Goal: Check status: Check status

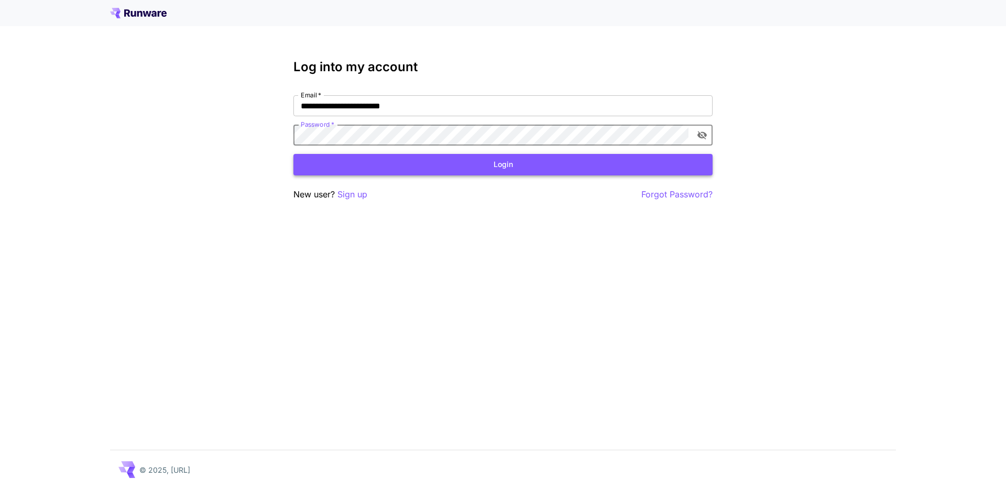
click at [425, 164] on button "Login" at bounding box center [502, 164] width 419 height 21
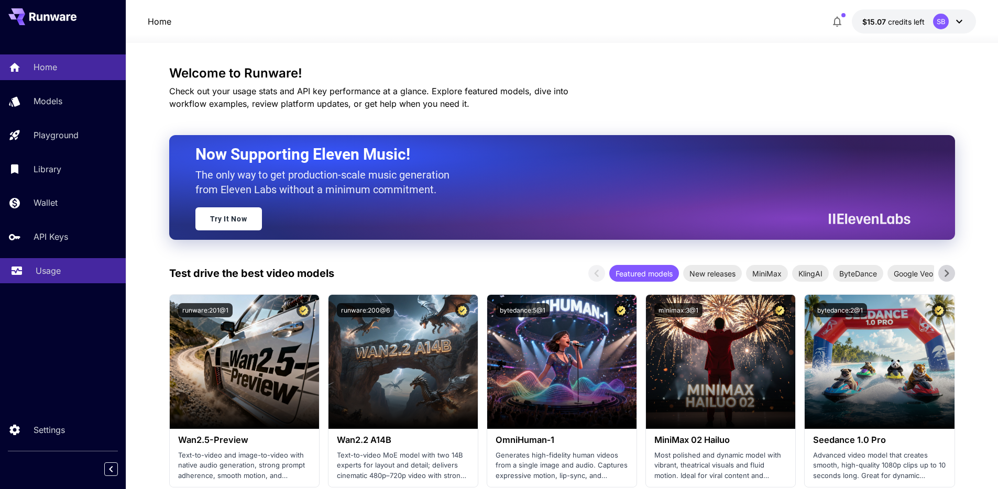
click at [46, 273] on p "Usage" at bounding box center [48, 270] width 25 height 13
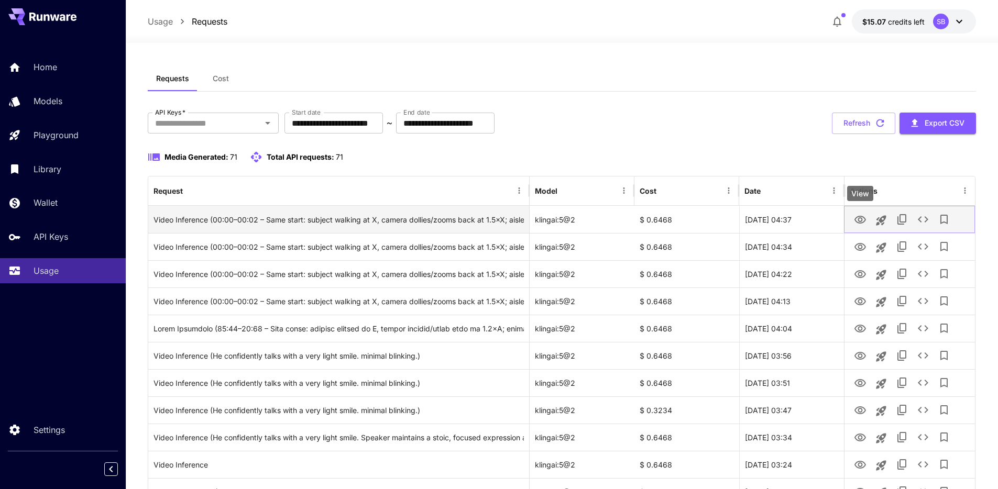
click at [859, 223] on icon "View" at bounding box center [860, 220] width 12 height 8
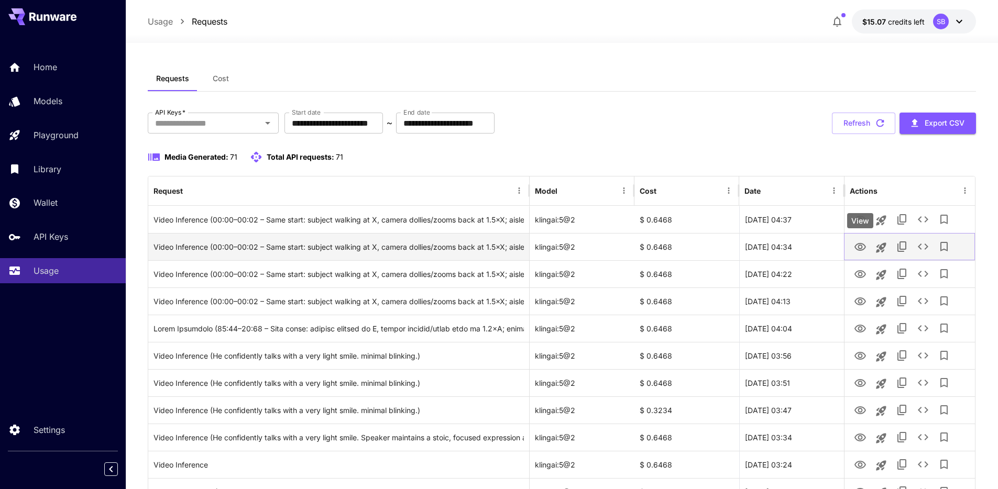
click at [857, 247] on icon "View" at bounding box center [860, 247] width 13 height 13
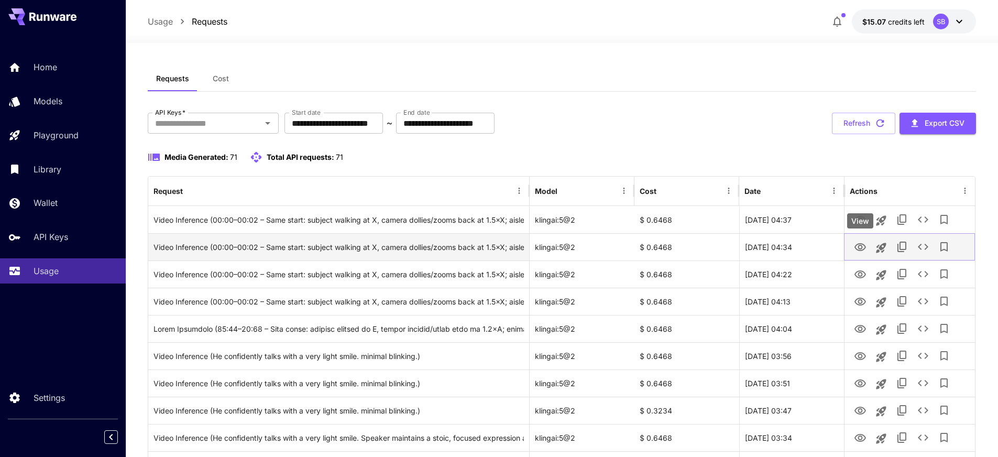
click at [857, 242] on icon "View" at bounding box center [860, 247] width 13 height 13
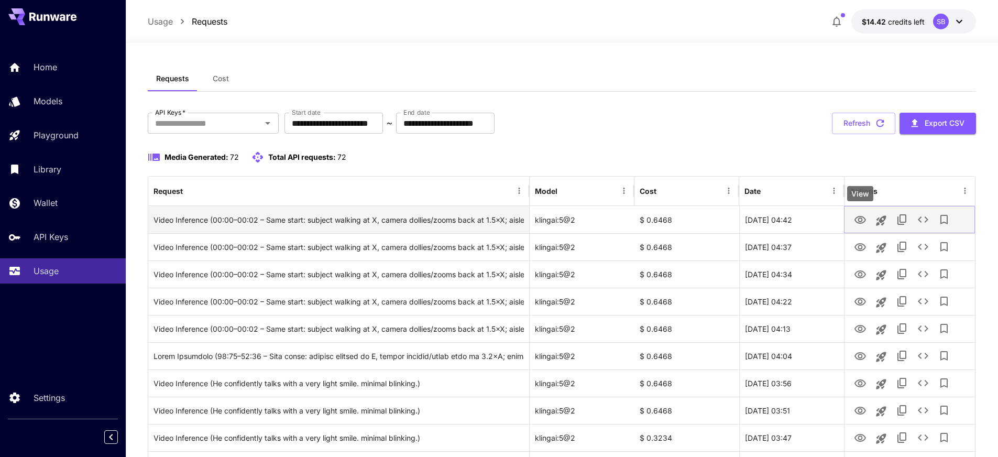
click at [856, 220] on icon "View" at bounding box center [860, 220] width 13 height 13
click at [862, 224] on icon "View" at bounding box center [860, 220] width 13 height 13
click at [862, 221] on icon "View" at bounding box center [860, 220] width 13 height 13
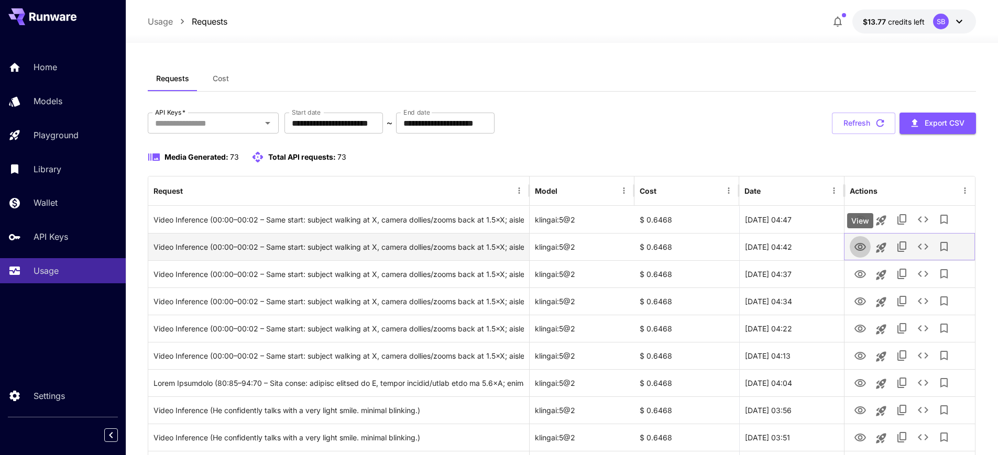
click at [856, 246] on icon "View" at bounding box center [860, 247] width 13 height 13
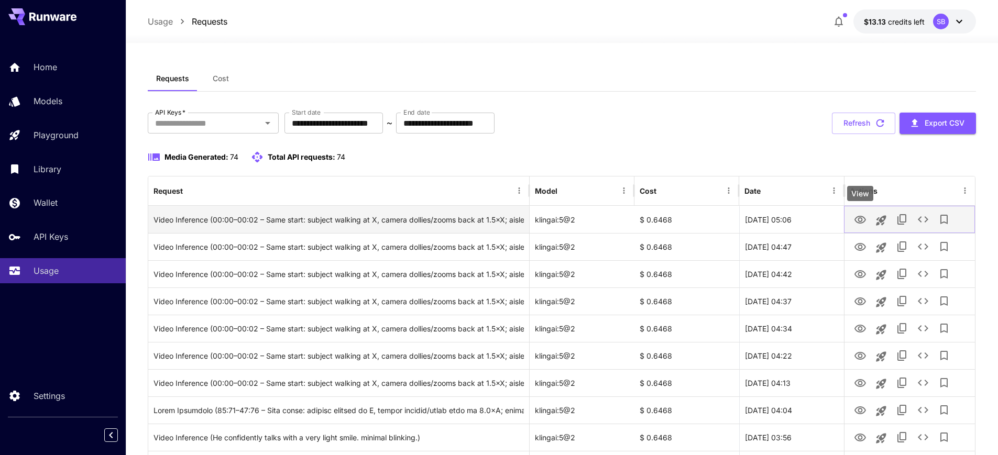
click at [857, 220] on icon "View" at bounding box center [860, 220] width 13 height 13
click at [859, 220] on icon "View" at bounding box center [860, 220] width 13 height 13
